Goal: Obtain resource: Download file/media

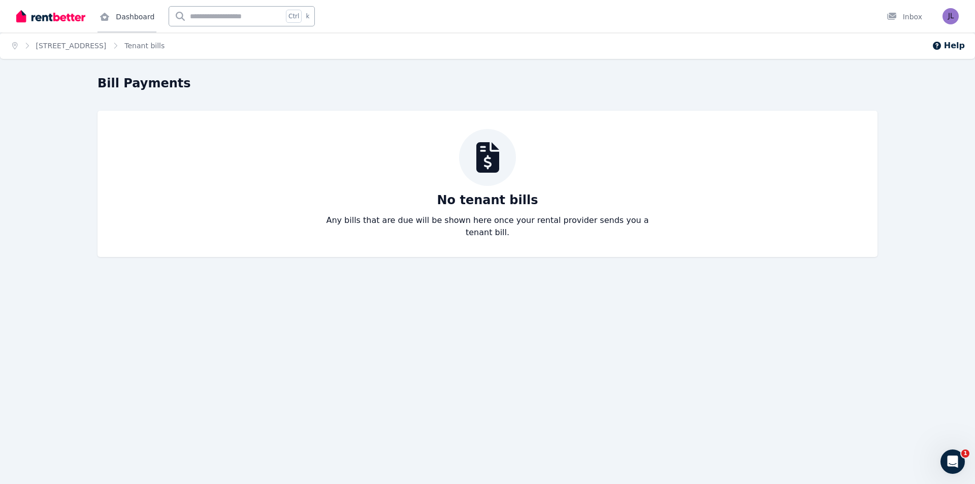
click at [126, 18] on link "Dashboard" at bounding box center [127, 16] width 59 height 33
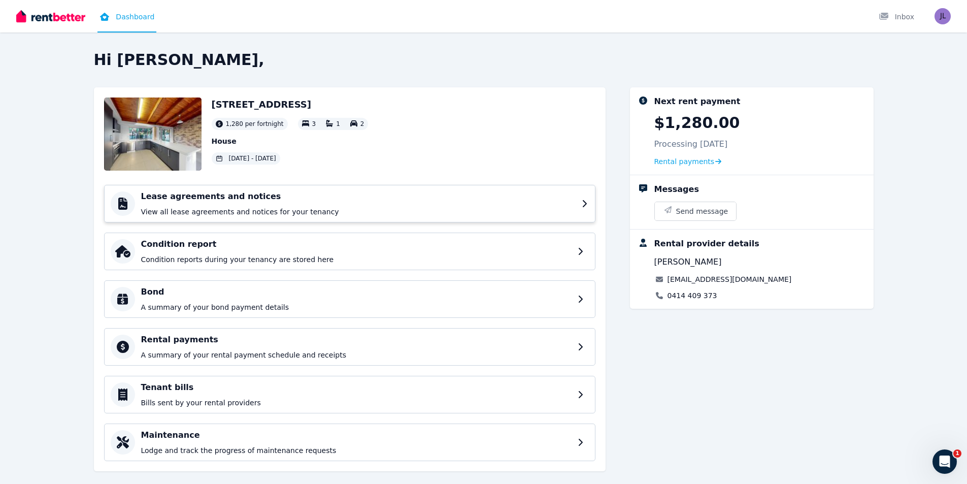
click at [238, 201] on h4 "Lease agreements and notices" at bounding box center [358, 196] width 435 height 12
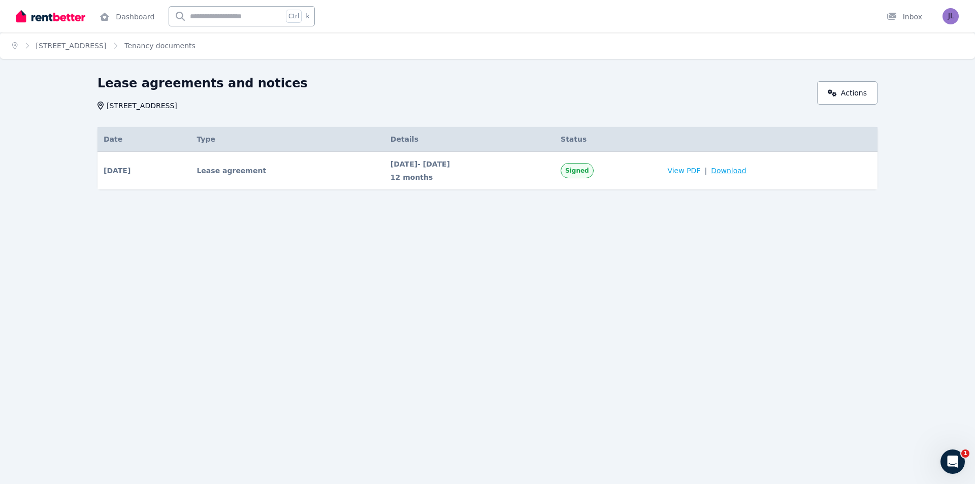
click at [747, 172] on span "Download" at bounding box center [729, 171] width 36 height 10
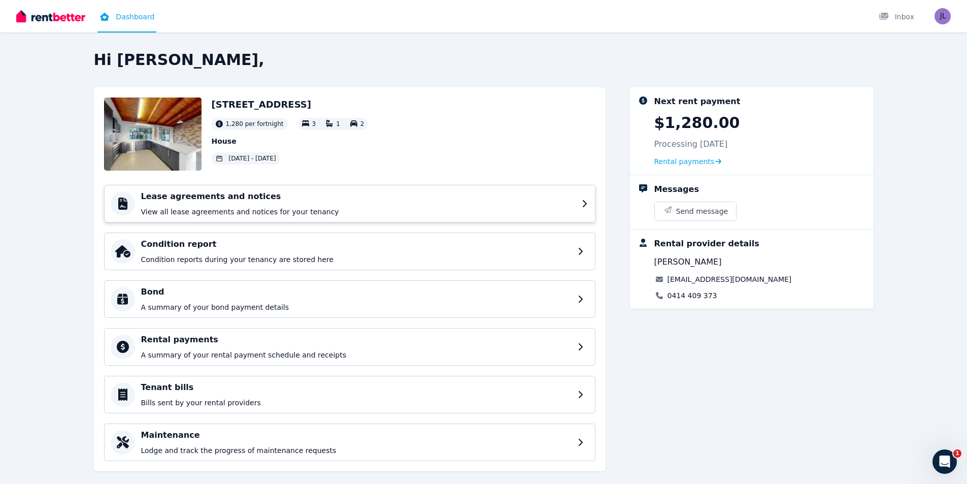
scroll to position [16, 0]
